Goal: Navigation & Orientation: Understand site structure

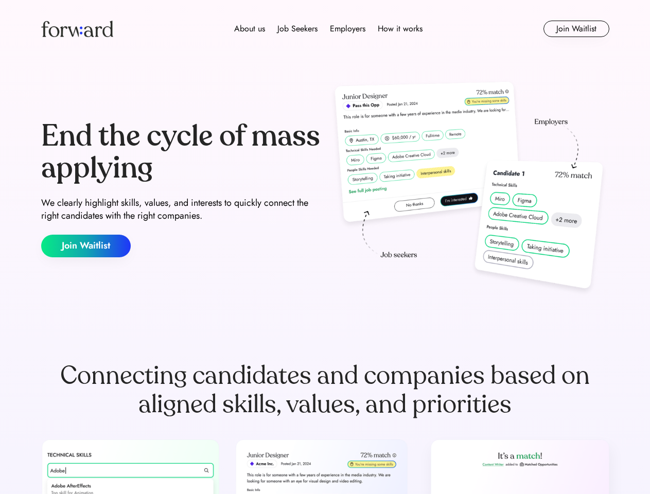
click at [325, 247] on div "End the cycle of mass applying We clearly highlight skills, values, and interes…" at bounding box center [325, 188] width 568 height 221
click at [325, 29] on div "About us Job Seekers Employers How it works" at bounding box center [327, 29] width 405 height 12
click at [77, 29] on img at bounding box center [77, 29] width 72 height 16
click at [328, 29] on div "About us Job Seekers Employers How it works" at bounding box center [327, 29] width 405 height 12
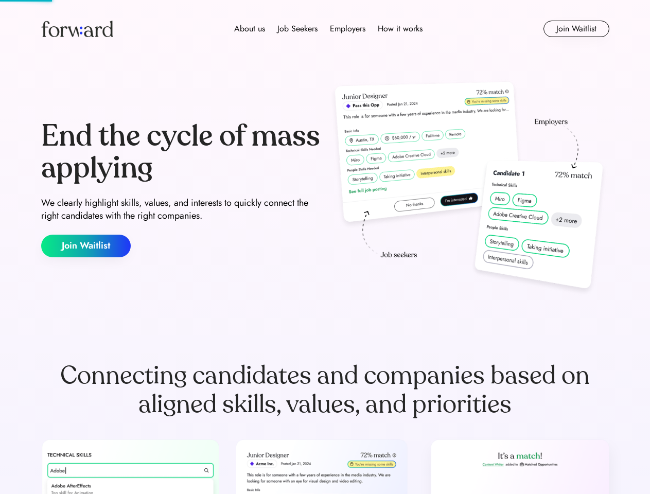
click at [249, 29] on div "About us" at bounding box center [249, 29] width 31 height 12
click at [297, 29] on div "Job Seekers" at bounding box center [297, 29] width 40 height 12
click at [347, 29] on div "Employers" at bounding box center [347, 29] width 35 height 12
click at [399, 29] on div "How it works" at bounding box center [399, 29] width 45 height 12
click at [575, 29] on button "Join Waitlist" at bounding box center [576, 29] width 66 height 16
